Goal: Task Accomplishment & Management: Use online tool/utility

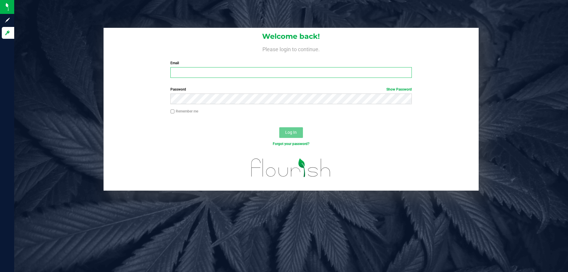
click at [174, 73] on input "Email" at bounding box center [290, 72] width 241 height 11
click at [264, 88] on label "Password Show Password" at bounding box center [290, 89] width 241 height 5
click at [252, 73] on input "awbester@liveparallel.com" at bounding box center [290, 72] width 241 height 11
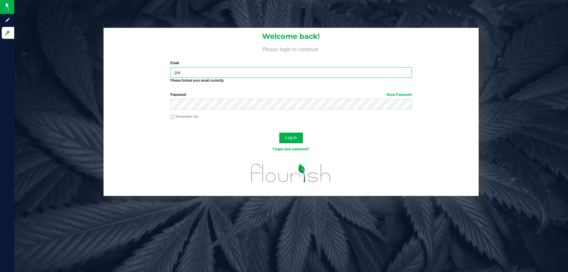
type input "a"
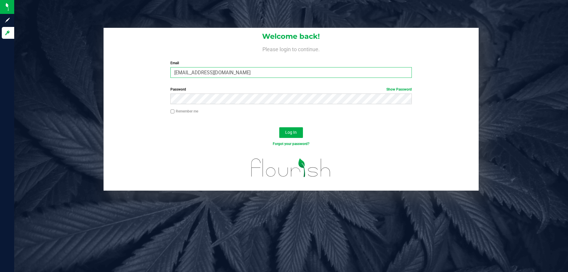
type input "awebster@liveparallel.com"
click at [249, 87] on label "Password Show Password" at bounding box center [290, 89] width 241 height 5
click at [279, 127] on button "Log In" at bounding box center [291, 132] width 24 height 11
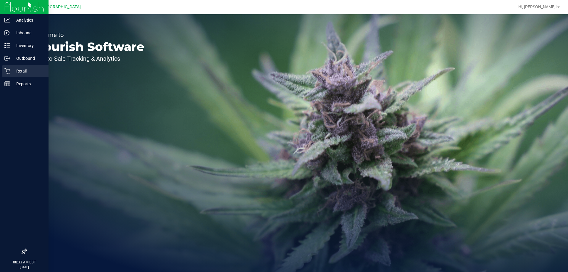
click at [20, 69] on p "Retail" at bounding box center [28, 70] width 36 height 7
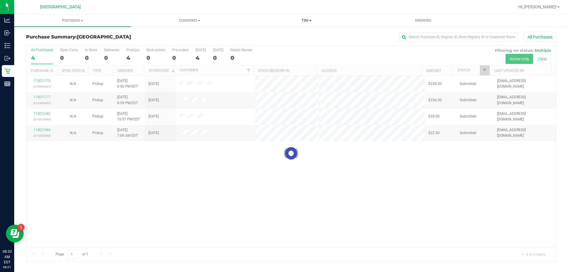
click at [307, 21] on span "Tills" at bounding box center [306, 20] width 116 height 5
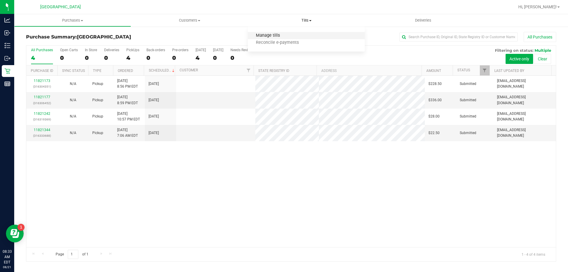
click at [276, 33] on span "Manage tills" at bounding box center [268, 35] width 40 height 5
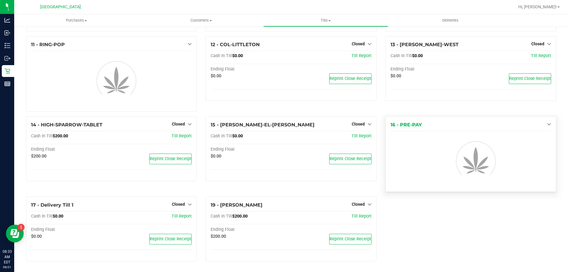
scroll to position [214, 0]
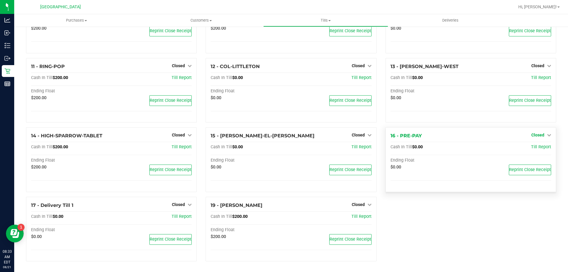
click at [537, 133] on span "Closed" at bounding box center [538, 135] width 13 height 5
click at [530, 146] on link "Open Till" at bounding box center [538, 147] width 16 height 5
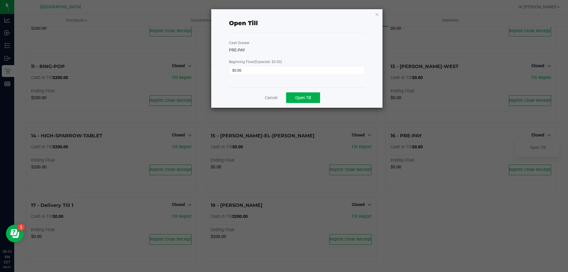
click at [307, 103] on div "Cancel Open Till" at bounding box center [297, 97] width 136 height 20
click at [312, 96] on button "Open Till" at bounding box center [303, 97] width 34 height 11
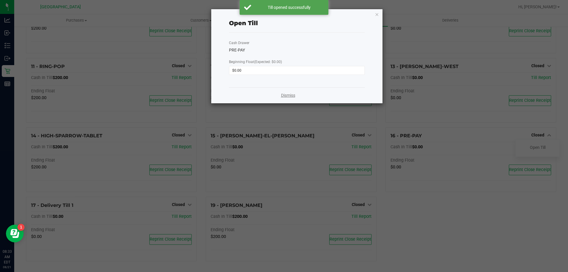
click at [285, 96] on link "Dismiss" at bounding box center [288, 95] width 14 height 6
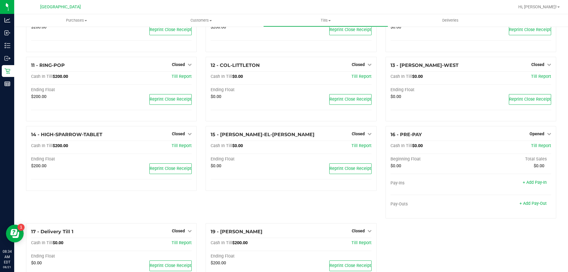
scroll to position [242, 0]
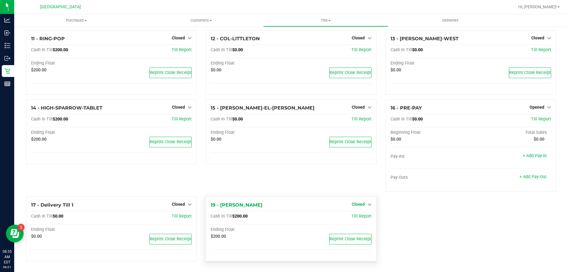
click at [355, 204] on span "Closed" at bounding box center [358, 204] width 13 height 5
click at [356, 215] on link "Open Till" at bounding box center [358, 216] width 16 height 5
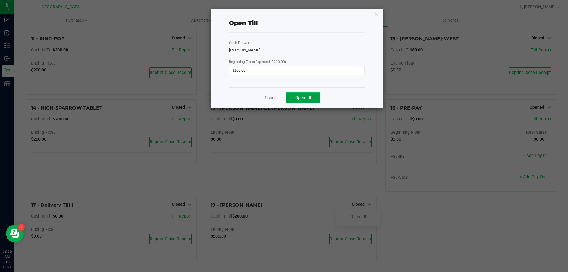
click at [299, 101] on button "Open Till" at bounding box center [303, 97] width 34 height 11
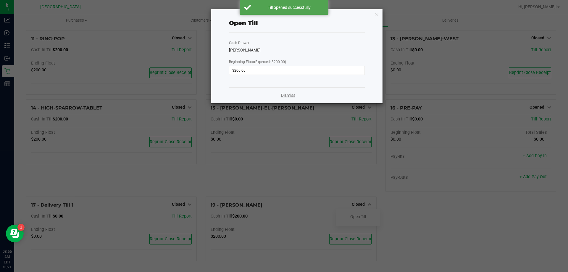
click at [289, 94] on link "Dismiss" at bounding box center [288, 95] width 14 height 6
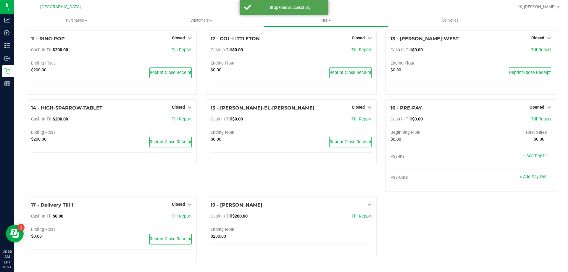
scroll to position [246, 0]
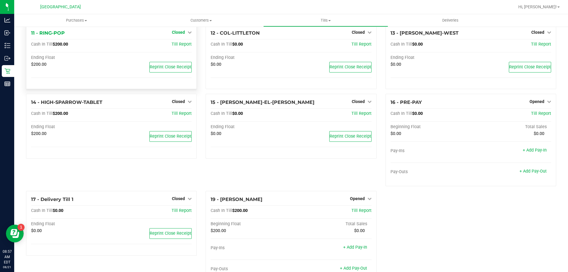
click at [177, 33] on span "Closed" at bounding box center [178, 32] width 13 height 5
click at [173, 46] on link "Open Till" at bounding box center [178, 44] width 16 height 5
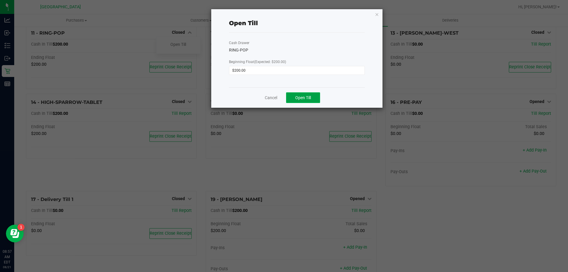
click at [303, 95] on span "Open Till" at bounding box center [303, 97] width 16 height 5
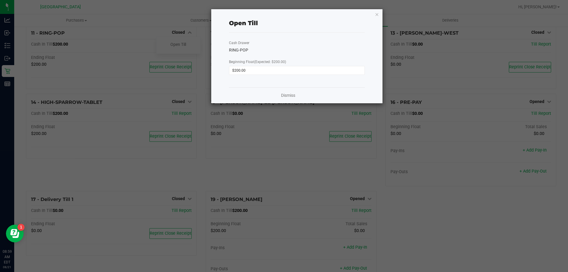
click at [290, 99] on div "Dismiss" at bounding box center [297, 95] width 136 height 16
click at [290, 98] on link "Dismiss" at bounding box center [288, 95] width 14 height 6
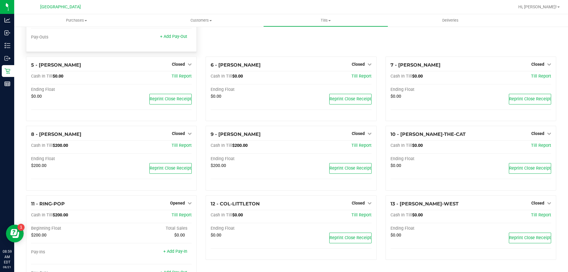
scroll to position [39, 0]
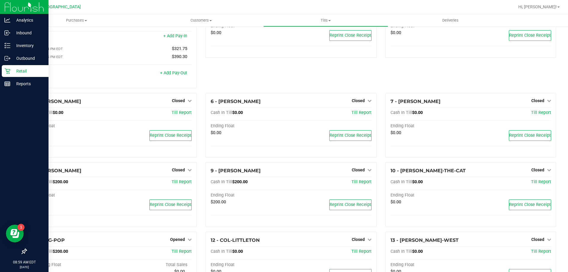
click at [16, 69] on p "Retail" at bounding box center [28, 70] width 36 height 7
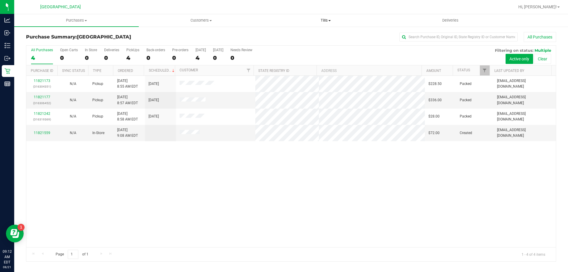
click at [334, 18] on span "Tills" at bounding box center [326, 20] width 124 height 5
click at [309, 33] on li "Manage tills" at bounding box center [325, 35] width 125 height 7
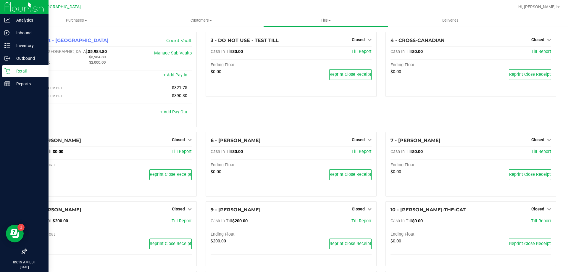
click at [11, 5] on img at bounding box center [24, 7] width 40 height 14
